Goal: Task Accomplishment & Management: Complete application form

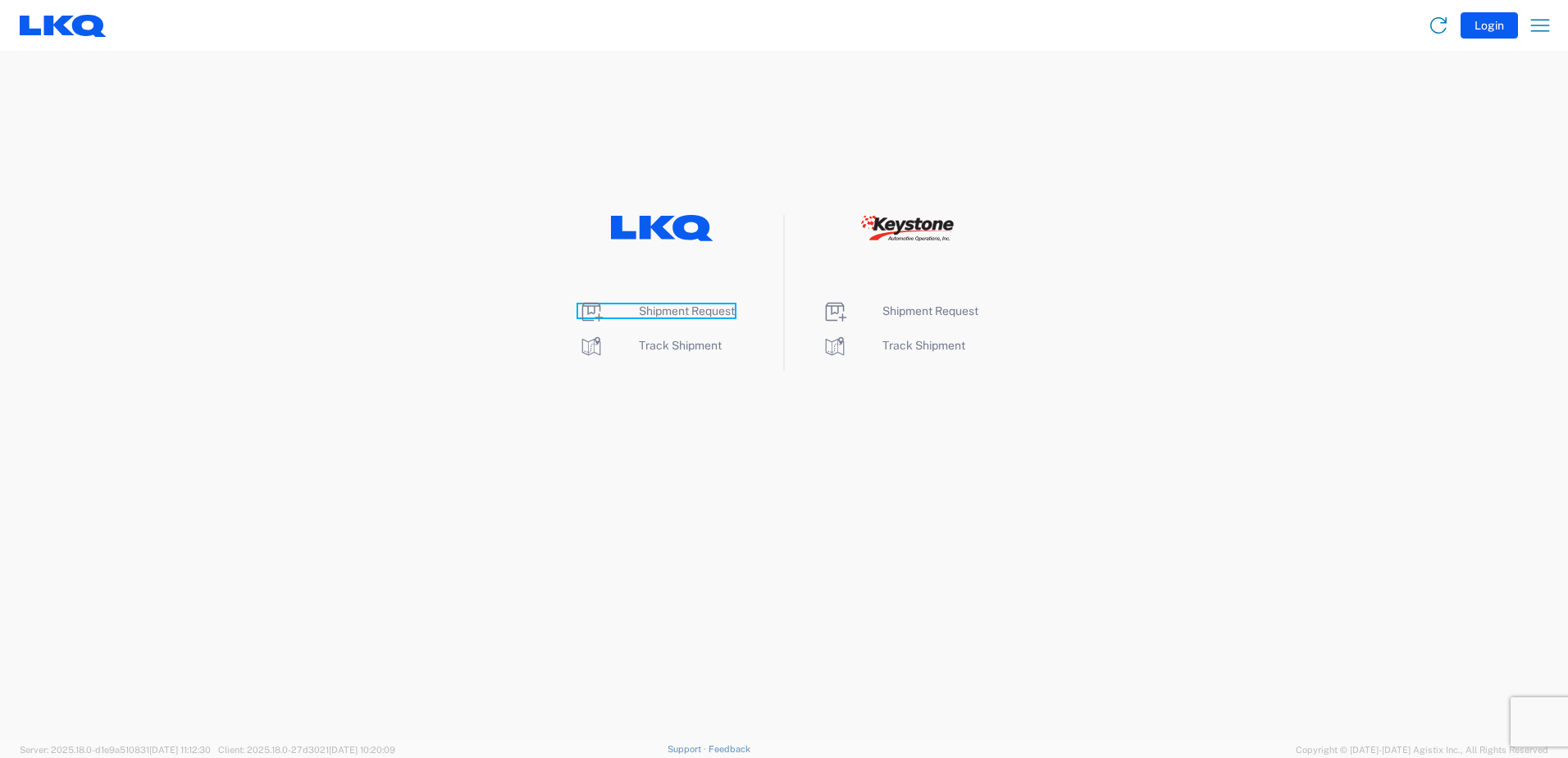
click at [663, 310] on span "Shipment Request" at bounding box center [687, 311] width 96 height 13
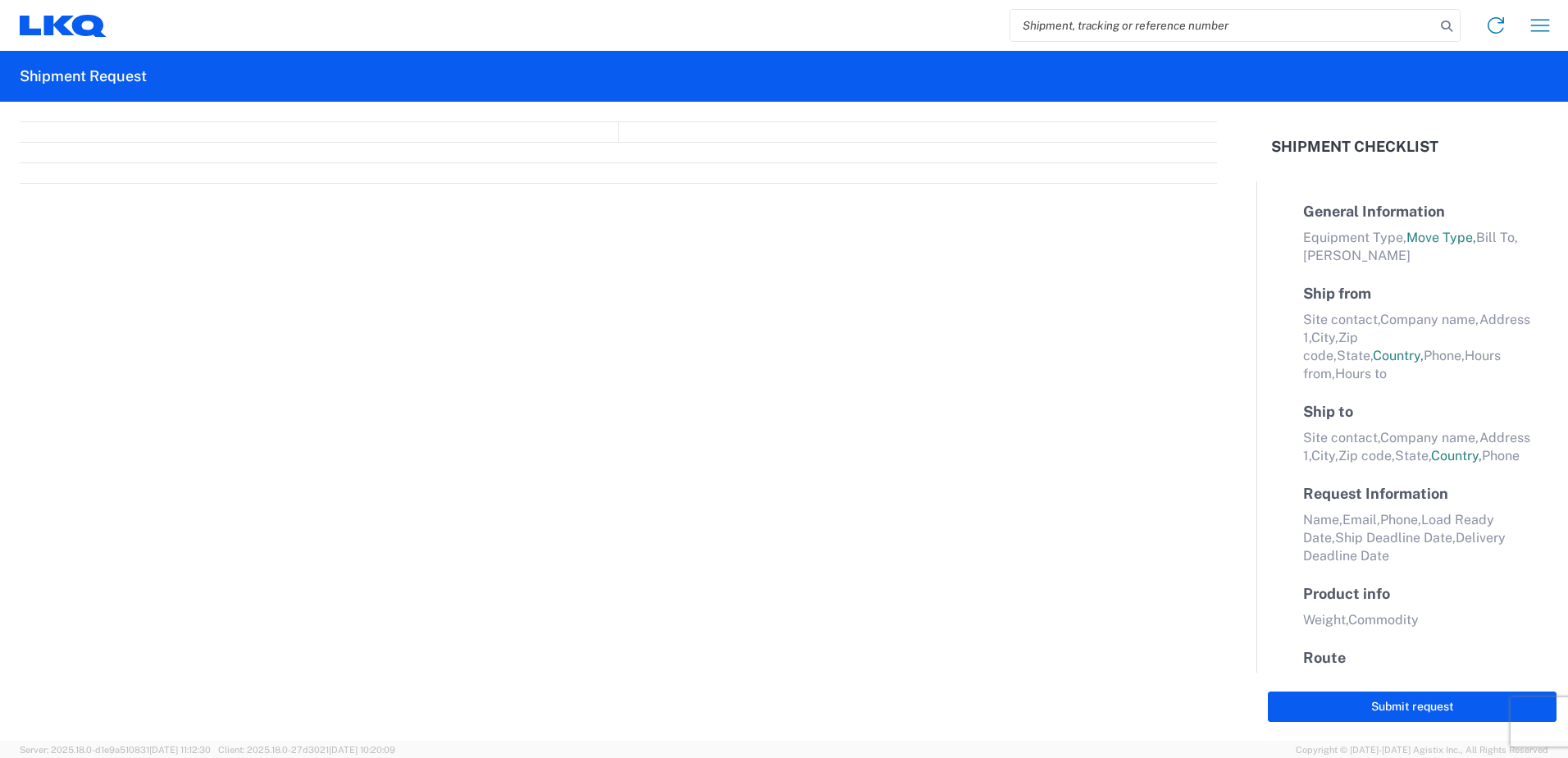
select select "FULL"
select select "LBS"
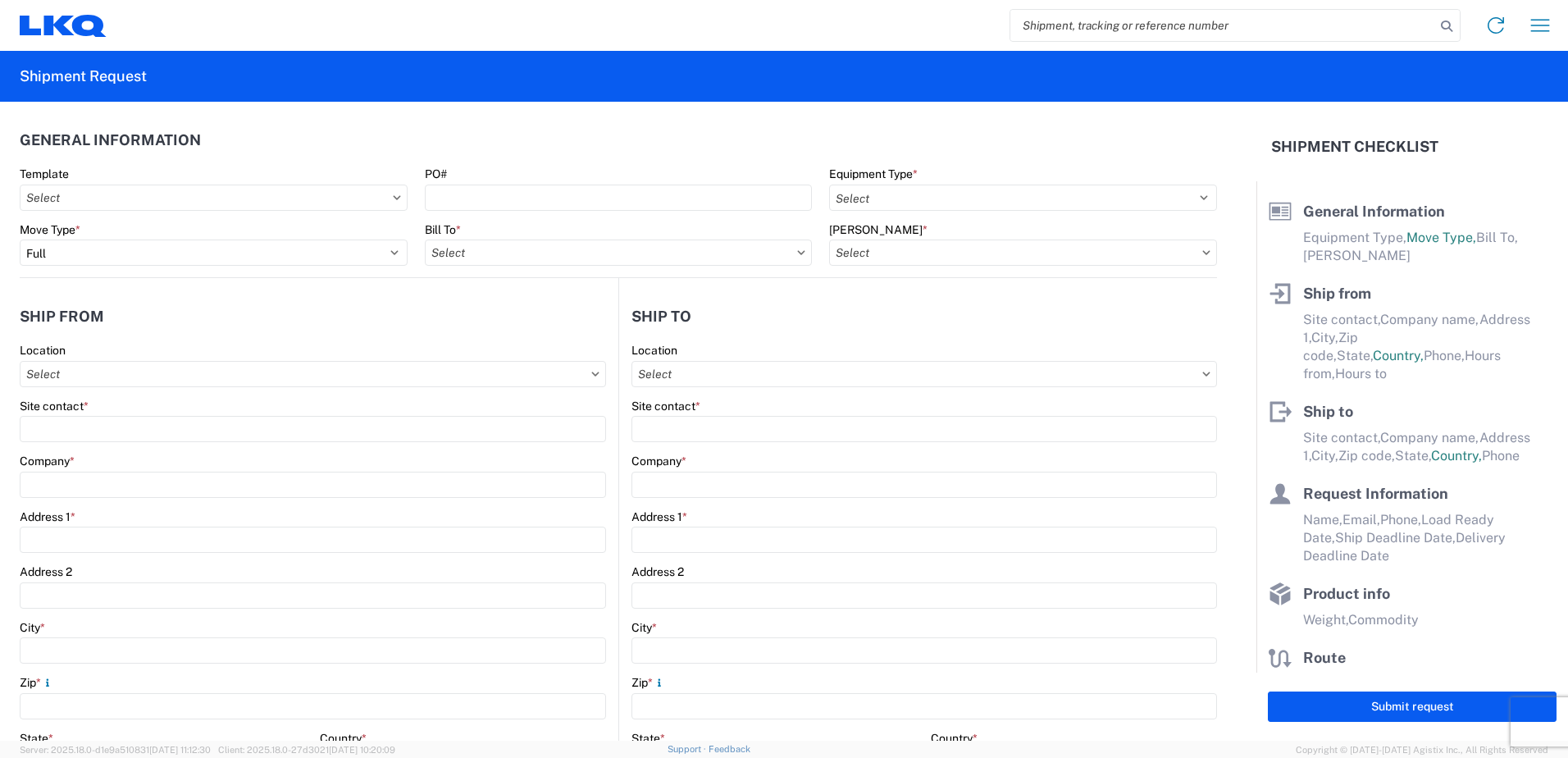
click at [1027, 25] on input "search" at bounding box center [1222, 25] width 425 height 31
type input "56425131"
click at [1444, 26] on icon at bounding box center [1447, 26] width 23 height 23
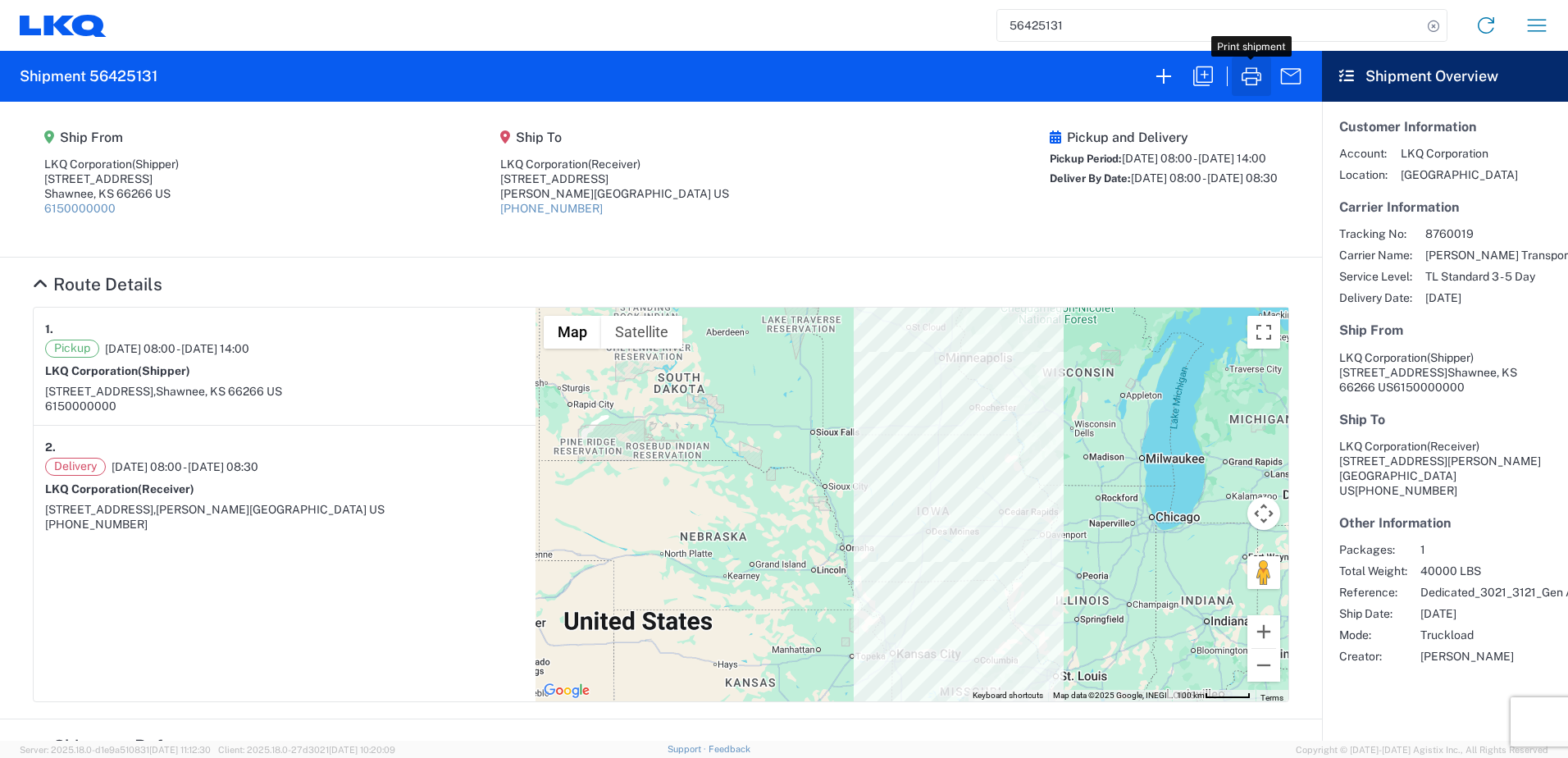
click at [1251, 76] on icon "button" at bounding box center [1251, 76] width 26 height 26
